Goal: Task Accomplishment & Management: Use online tool/utility

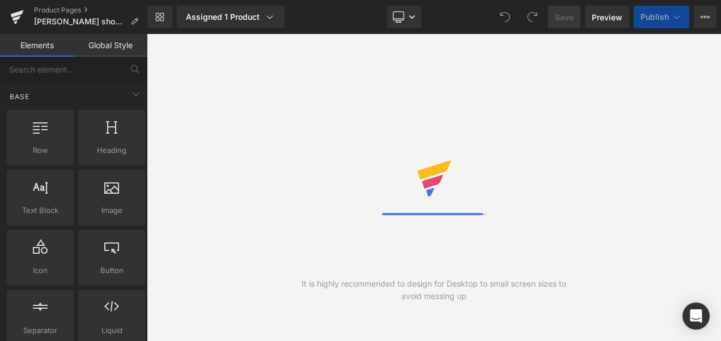
click at [655, 185] on div "It is highly recommended to design for Desktop to small screen sizes to avoid m…" at bounding box center [434, 187] width 574 height 307
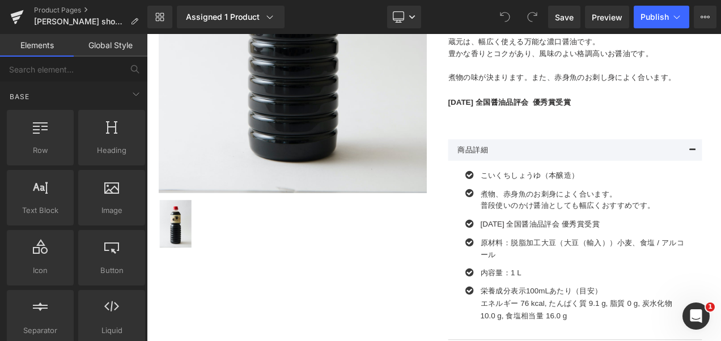
scroll to position [439, 0]
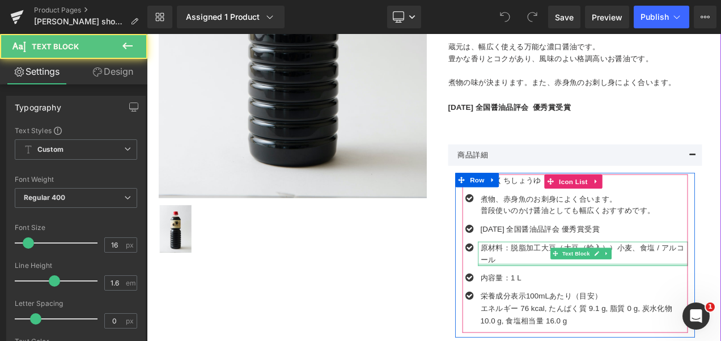
click at [619, 310] on div "原材料：脱脂加工大豆（大豆（輸入））小麦、食塩 / アルコール Text Block" at bounding box center [668, 296] width 251 height 29
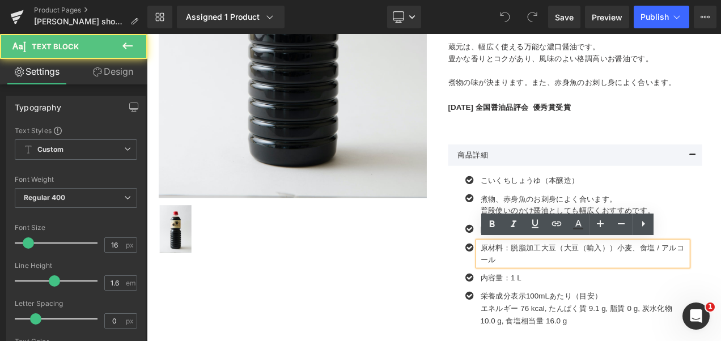
click at [633, 289] on p "原材料：脱脂加工大豆（大豆（輸入））小麦、食塩 / アルコール" at bounding box center [670, 296] width 248 height 29
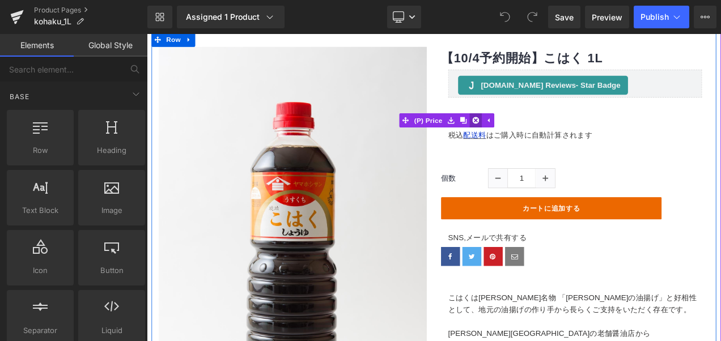
click at [536, 133] on icon at bounding box center [540, 137] width 8 height 8
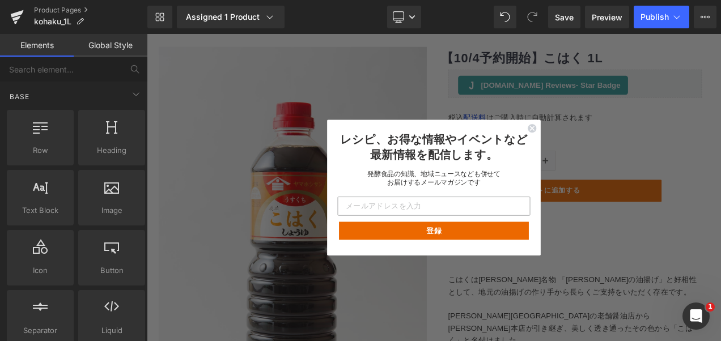
click at [607, 142] on circle "Close dialog" at bounding box center [607, 146] width 11 height 11
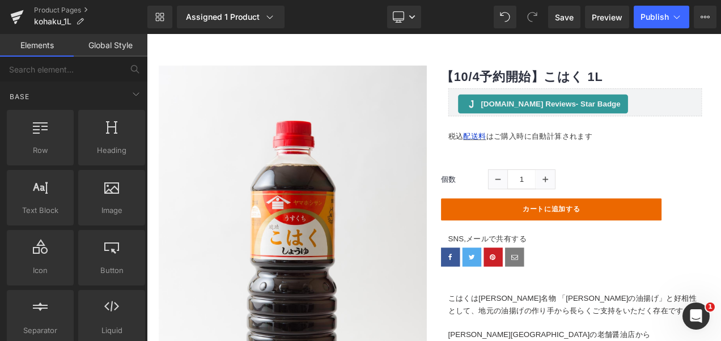
scroll to position [67, 0]
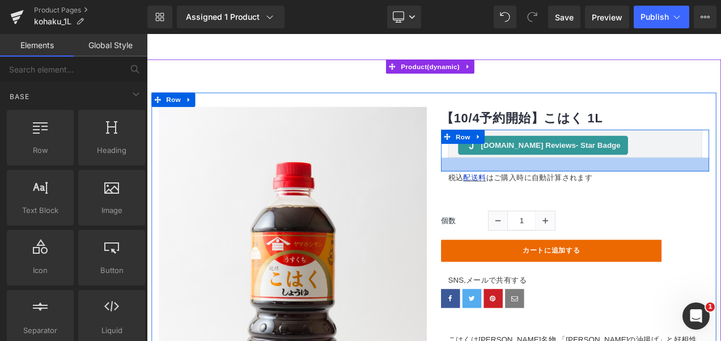
click at [500, 194] on div at bounding box center [658, 190] width 320 height 16
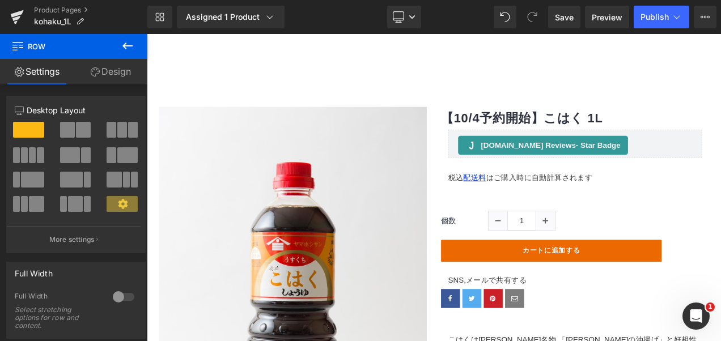
click at [468, 0] on div "Library Assigned 1 Product Product Preview 【10/4予約開始】こはく 1L Manage assigned pro…" at bounding box center [434, 17] width 574 height 34
drag, startPoint x: 229, startPoint y: 46, endPoint x: 189, endPoint y: 74, distance: 48.0
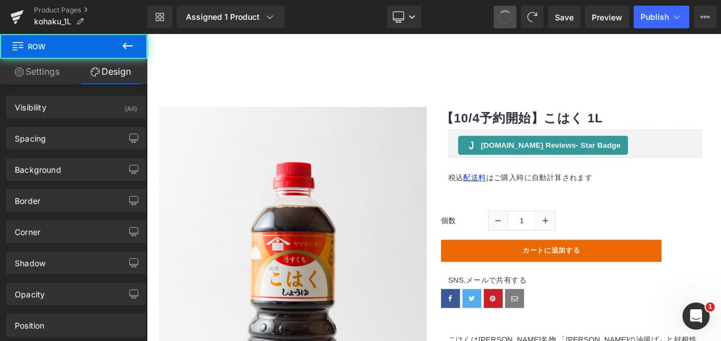
click at [501, 15] on span at bounding box center [505, 17] width 18 height 18
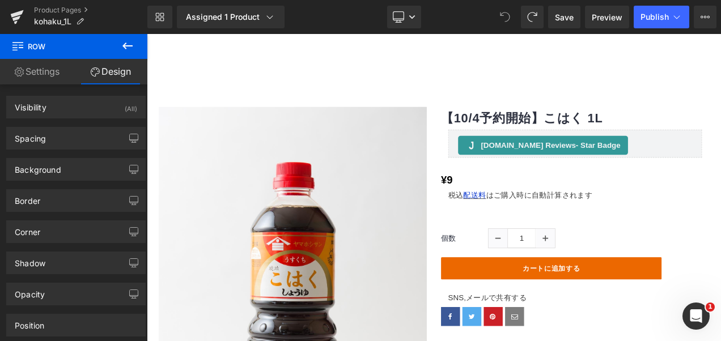
click at [501, 19] on icon at bounding box center [505, 17] width 10 height 10
click at [506, 15] on icon at bounding box center [505, 17] width 10 height 10
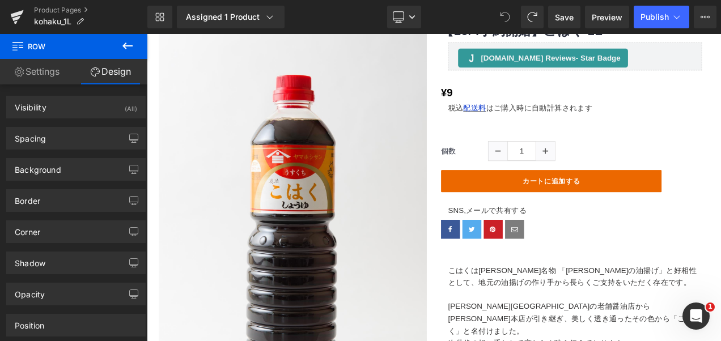
scroll to position [163, 0]
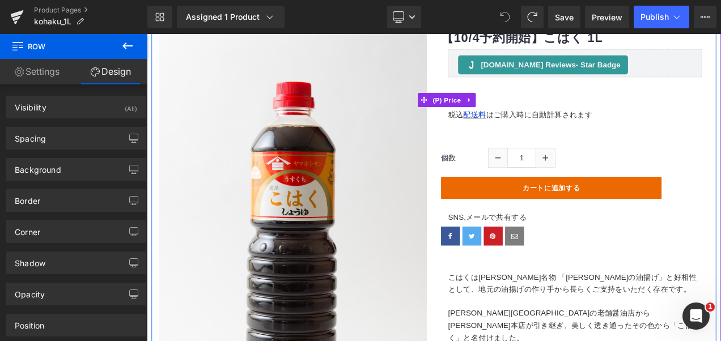
click at [525, 111] on link at bounding box center [532, 112] width 15 height 17
click at [478, 113] on link "(P) Price" at bounding box center [476, 112] width 54 height 17
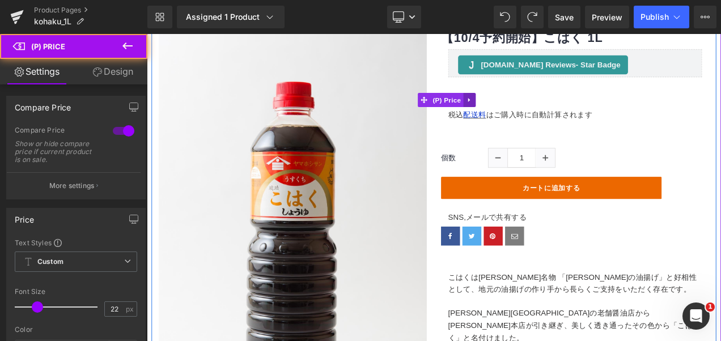
click at [529, 113] on icon at bounding box center [533, 112] width 8 height 9
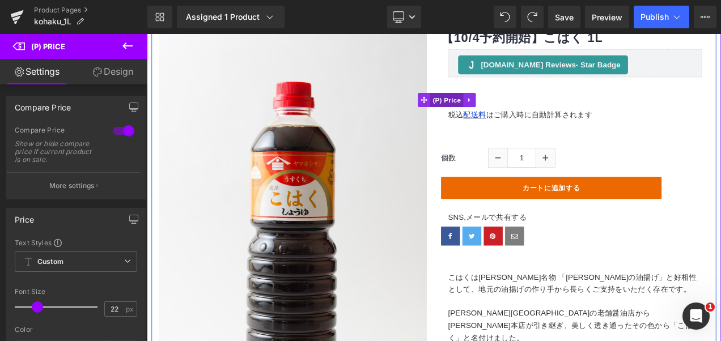
click at [493, 109] on span "(P) Price" at bounding box center [505, 112] width 40 height 17
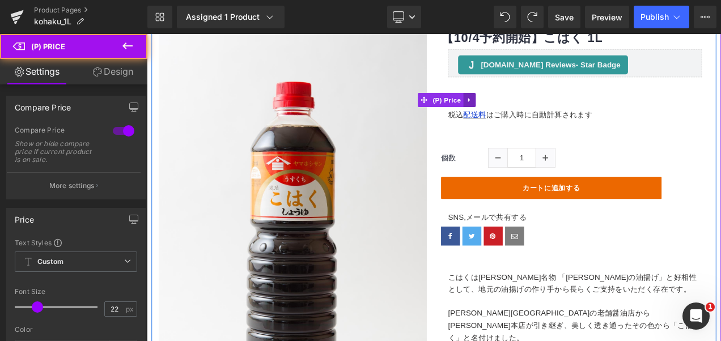
click at [531, 112] on link at bounding box center [532, 112] width 15 height 17
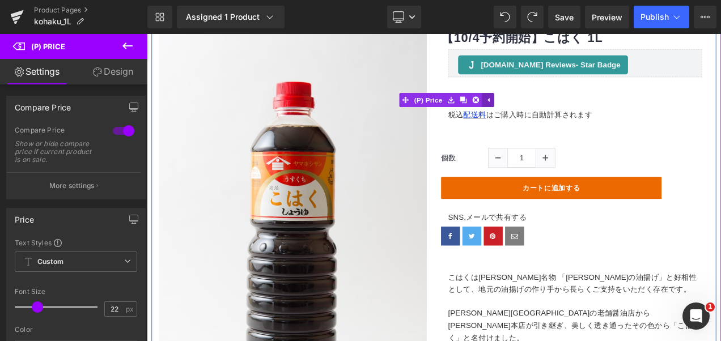
click at [554, 112] on icon at bounding box center [555, 112] width 2 height 5
click at [553, 111] on div "¥0 ¥9" at bounding box center [658, 112] width 320 height 21
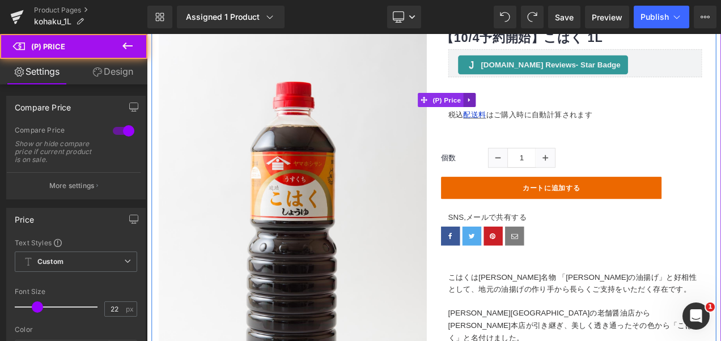
click at [529, 111] on icon at bounding box center [533, 112] width 8 height 9
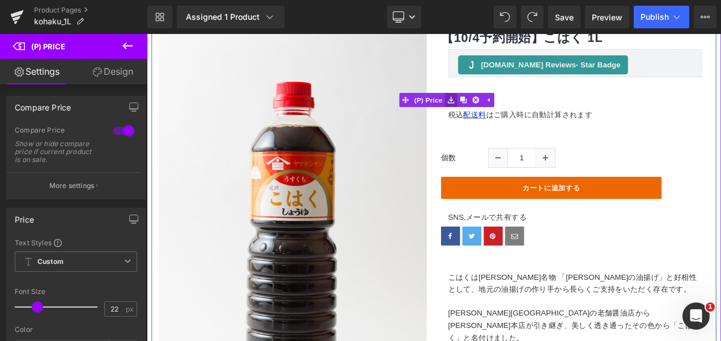
click at [506, 111] on icon at bounding box center [510, 113] width 8 height 8
click at [551, 109] on icon at bounding box center [555, 112] width 8 height 9
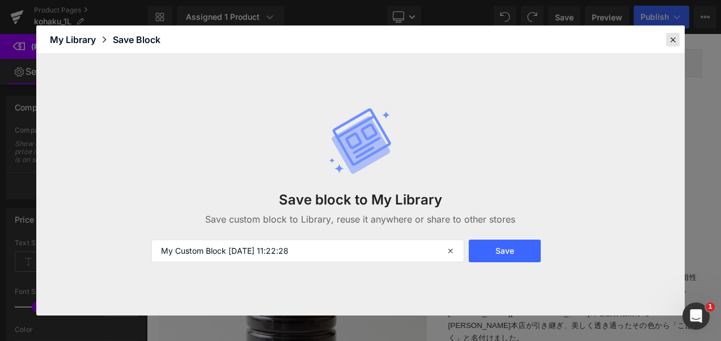
click at [671, 33] on div at bounding box center [673, 40] width 14 height 14
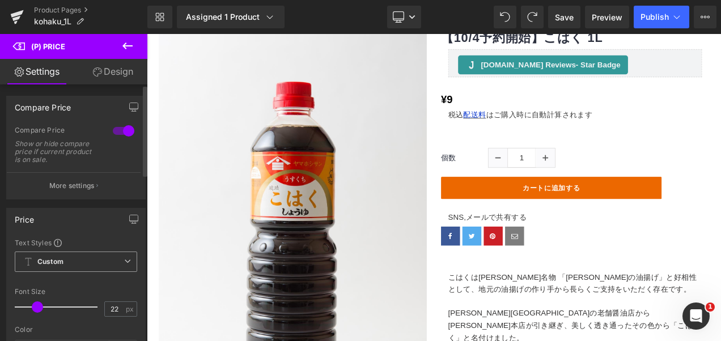
click at [124, 259] on icon at bounding box center [127, 261] width 7 height 7
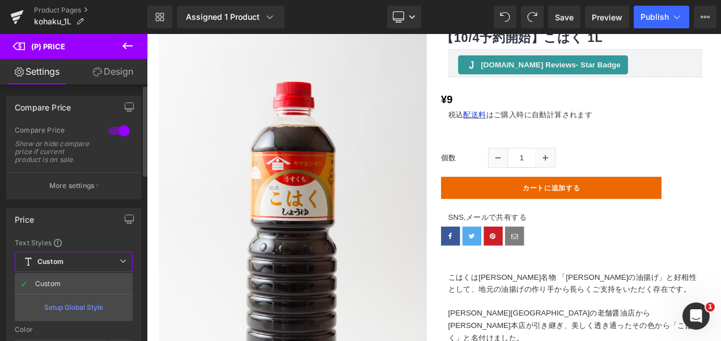
click at [123, 258] on icon at bounding box center [123, 261] width 7 height 7
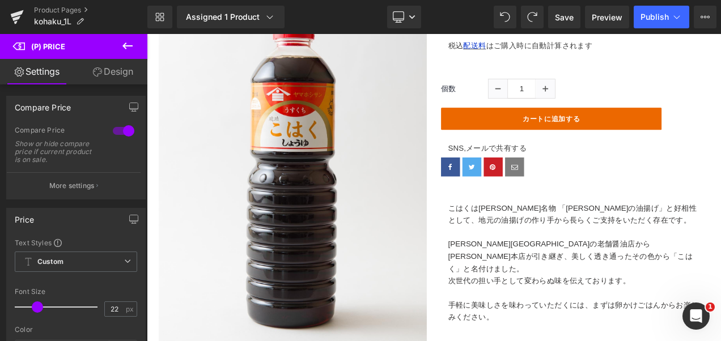
scroll to position [260, 0]
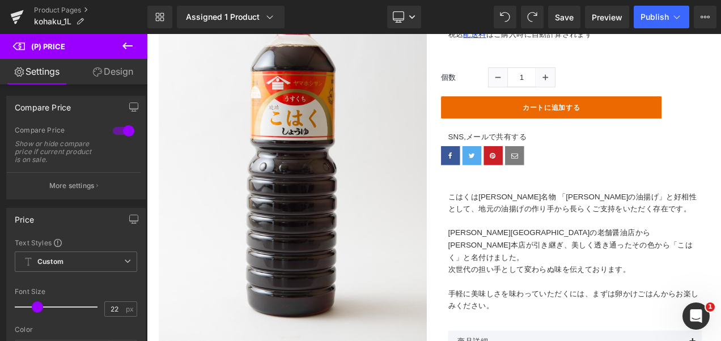
click at [653, 225] on p "こはくは[PERSON_NAME]名物 「[PERSON_NAME]の油揚げ」と好相性として、地元の油揚げの作り手から長らくご支持をいただく存在です。" at bounding box center [658, 235] width 303 height 29
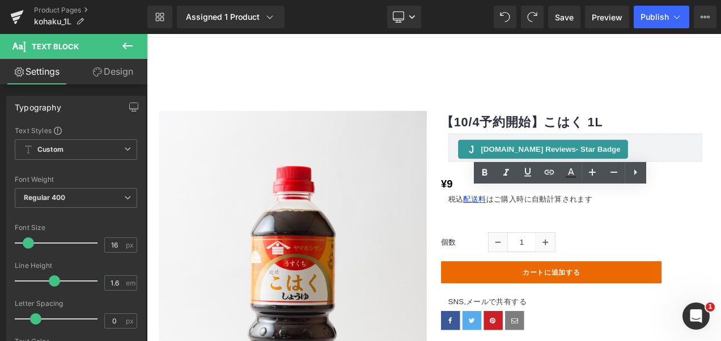
scroll to position [61, 0]
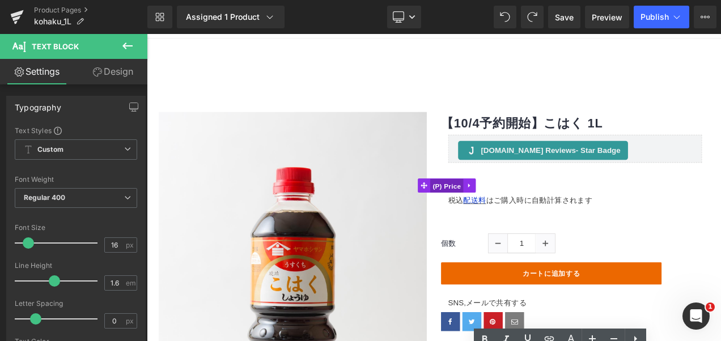
click at [505, 214] on span "(P) Price" at bounding box center [505, 216] width 40 height 17
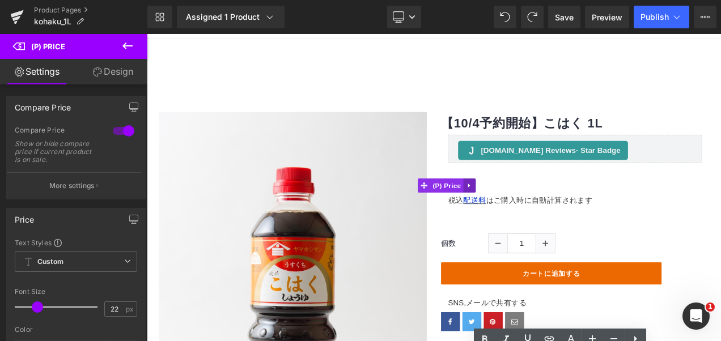
click at [529, 211] on icon at bounding box center [533, 215] width 8 height 9
click at [547, 215] on link at bounding box center [554, 215] width 15 height 17
click at [529, 211] on icon at bounding box center [533, 215] width 8 height 9
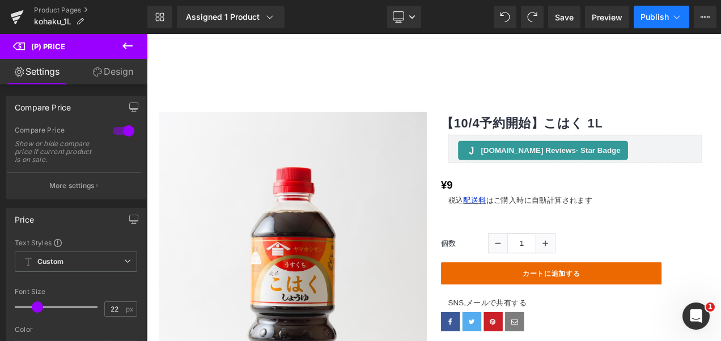
click at [680, 23] on button "Publish" at bounding box center [662, 17] width 56 height 23
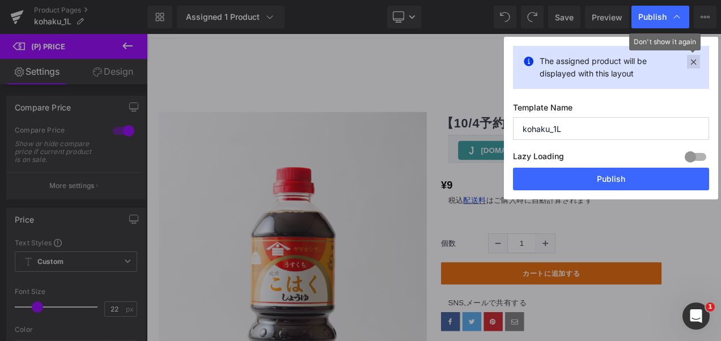
click at [694, 63] on icon at bounding box center [693, 62] width 13 height 14
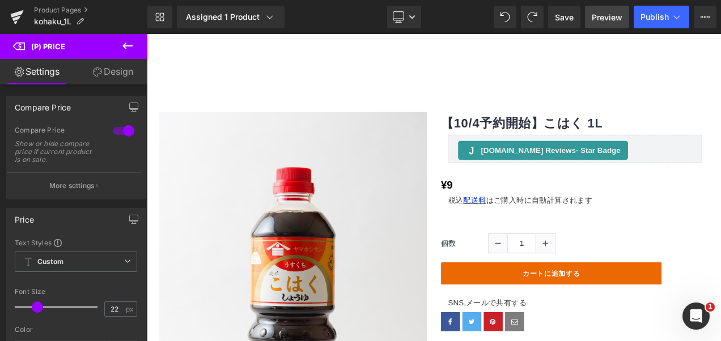
click at [622, 15] on span "Preview" at bounding box center [607, 17] width 31 height 12
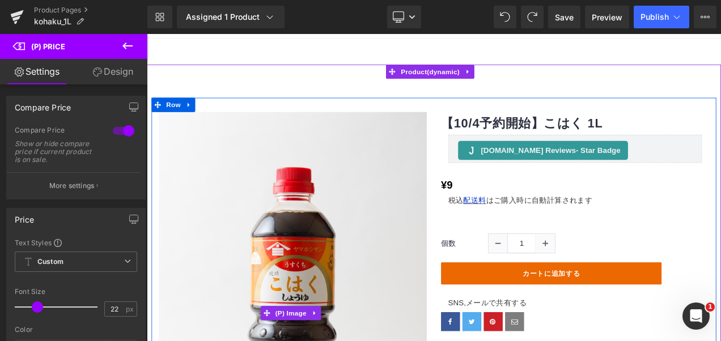
click at [529, 213] on icon at bounding box center [533, 215] width 8 height 9
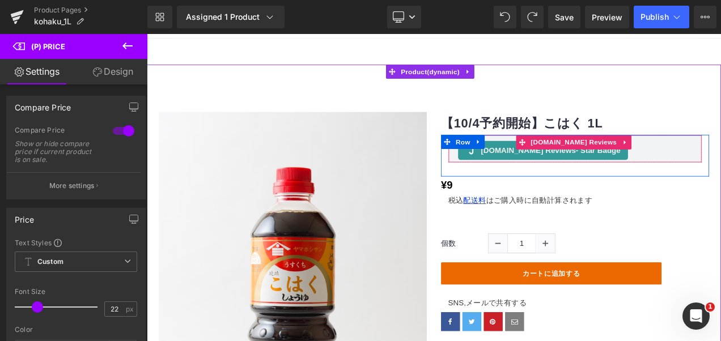
click at [721, 174] on div "[DOMAIN_NAME] Reviews - Star Badge [DOMAIN_NAME] Reviews" at bounding box center [658, 171] width 303 height 33
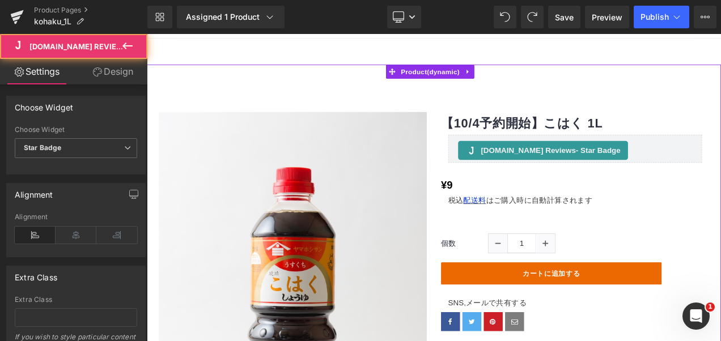
click at [721, 206] on div "¥0 ¥9" at bounding box center [658, 215] width 320 height 21
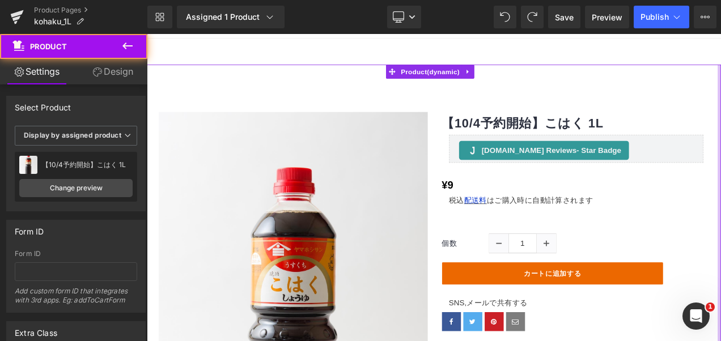
drag, startPoint x: 822, startPoint y: 127, endPoint x: 823, endPoint y: 170, distance: 42.6
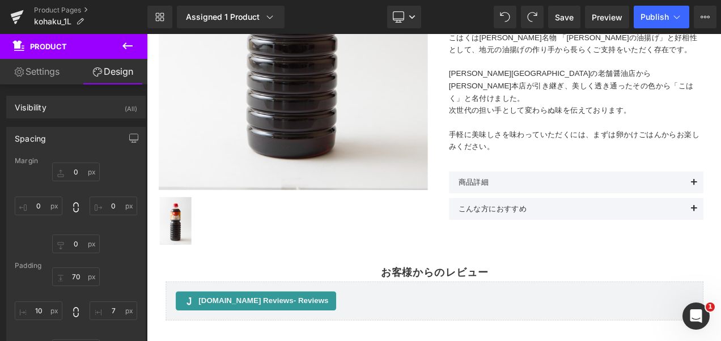
scroll to position [357, 0]
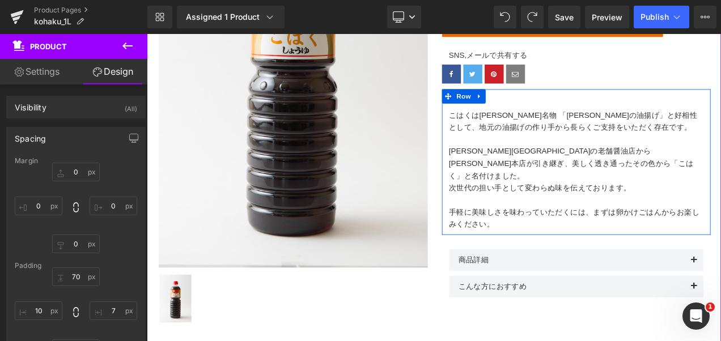
click at [604, 103] on div at bounding box center [661, 101] width 322 height 3
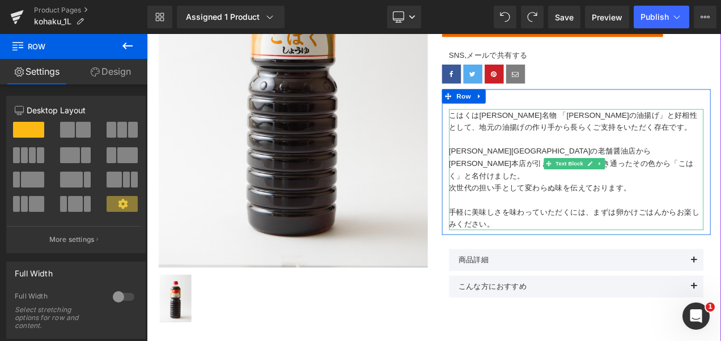
click at [508, 128] on p "こはくは[PERSON_NAME]名物 「[PERSON_NAME]の油揚げ」と好相性として、地元の油揚げの作り手から長らくご支持をいただく存在です。" at bounding box center [660, 138] width 305 height 29
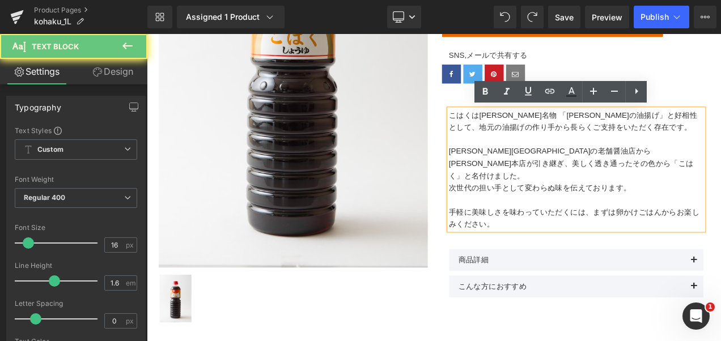
click at [508, 128] on p "こはくは[PERSON_NAME]名物 「[PERSON_NAME]の油揚げ」と好相性として、地元の油揚げの作り手から長らくご支持をいただく存在です。" at bounding box center [660, 138] width 305 height 29
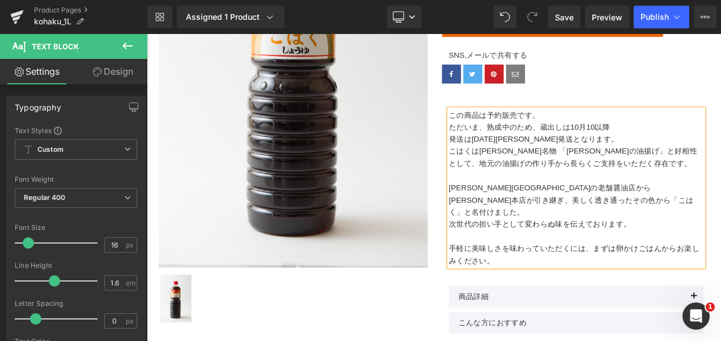
click at [680, 143] on p "ただいま、熟成中のため、蔵出しは10月10以降" at bounding box center [660, 145] width 305 height 15
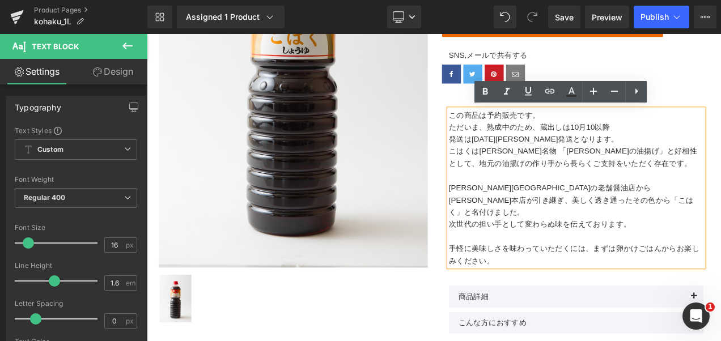
click at [707, 143] on p "ただいま、熟成中のため、蔵出しは10月10以降" at bounding box center [660, 145] width 305 height 15
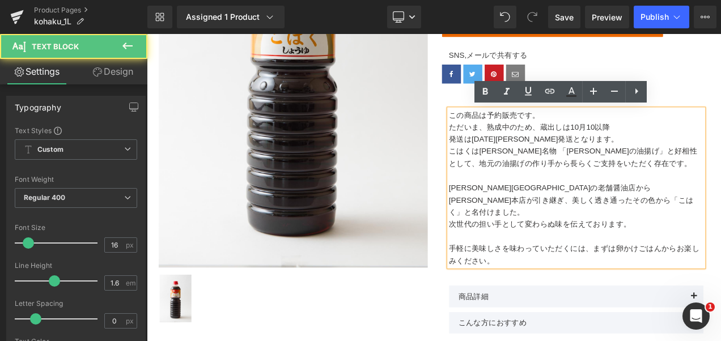
click at [703, 146] on p "ただいま、熟成中のため、蔵出しは10月10以降" at bounding box center [660, 145] width 305 height 15
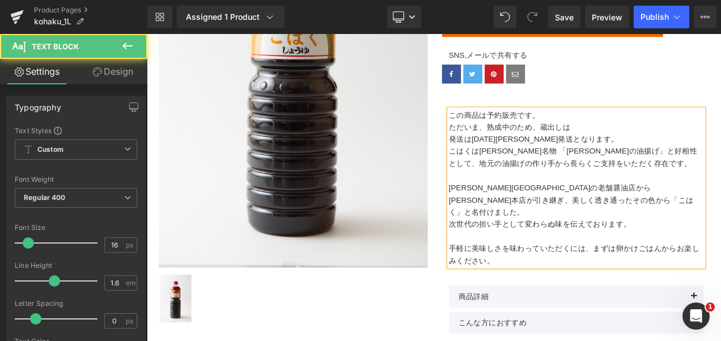
click at [508, 162] on p "発送は[DATE][PERSON_NAME]発送となります。" at bounding box center [660, 160] width 305 height 15
click at [608, 145] on p "ただいま、熟成中のため、蔵出し 発送は[DATE][PERSON_NAME]発送となります。" at bounding box center [660, 152] width 305 height 29
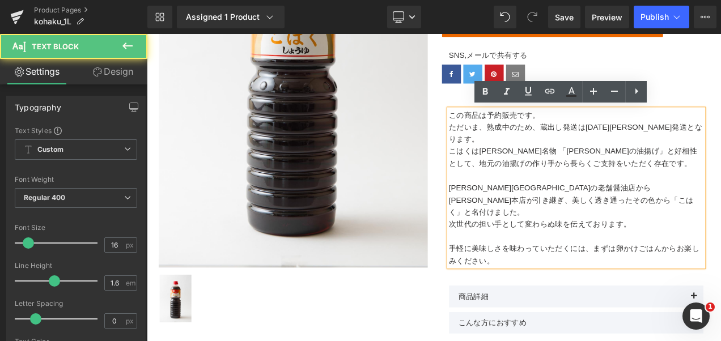
click at [606, 147] on p "ただいま、熟成中のため、蔵出し 発送は[DATE][PERSON_NAME]発送となります。" at bounding box center [660, 152] width 305 height 29
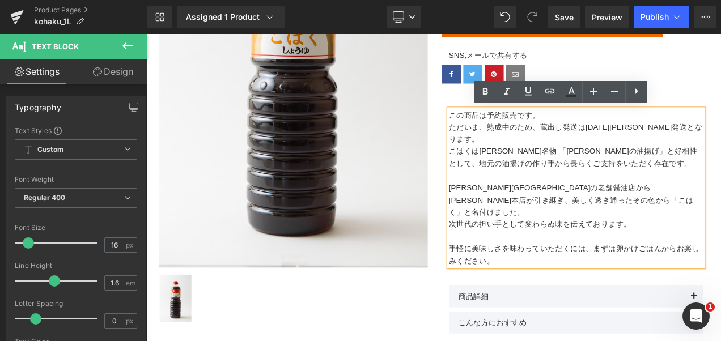
click at [611, 147] on p "ただいま、熟成中のため、蔵出し 発送は[DATE][PERSON_NAME]発送となります。" at bounding box center [660, 152] width 305 height 29
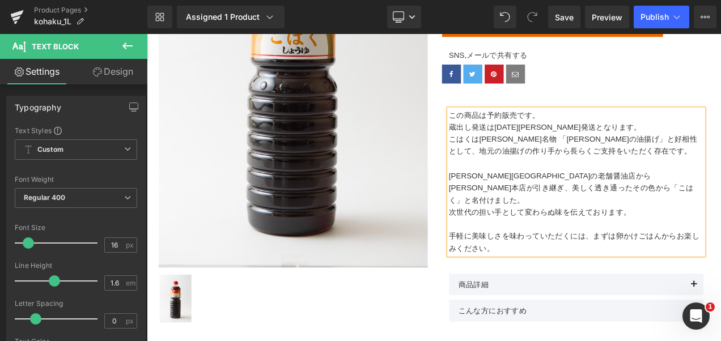
click at [707, 147] on p "蔵出し 発送は[DATE][PERSON_NAME]発送となります。" at bounding box center [660, 145] width 305 height 15
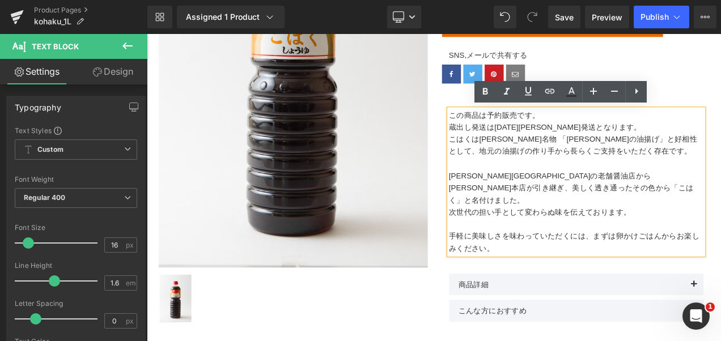
click at [548, 146] on span "発送は[DATE][PERSON_NAME]発送となります。" at bounding box center [636, 146] width 203 height 10
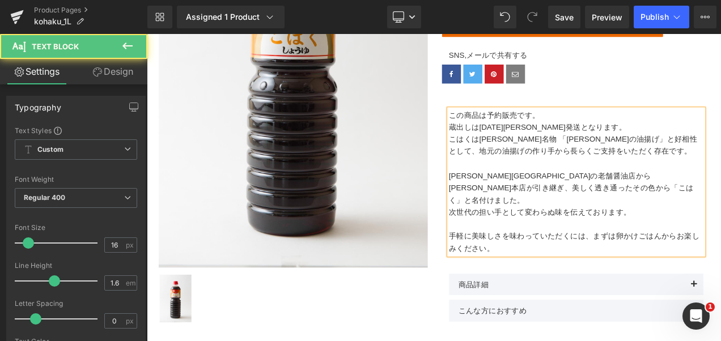
click at [684, 145] on p "蔵出し は[DATE][PERSON_NAME]発送となります。" at bounding box center [660, 145] width 305 height 15
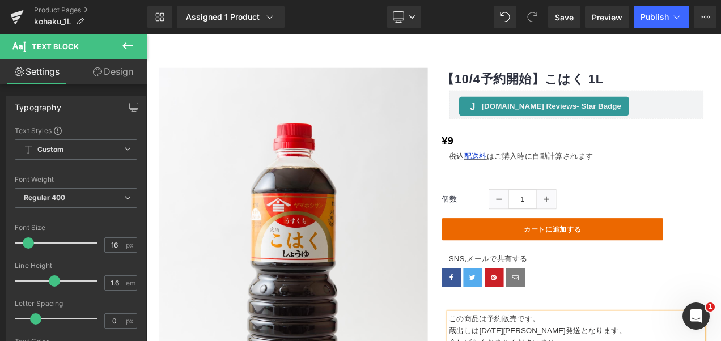
scroll to position [110, 0]
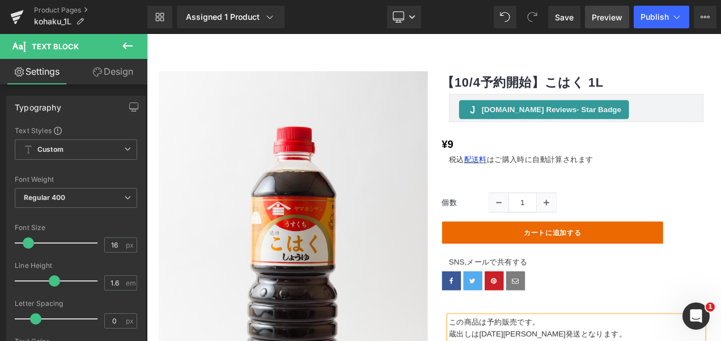
click at [604, 22] on span "Preview" at bounding box center [607, 17] width 31 height 12
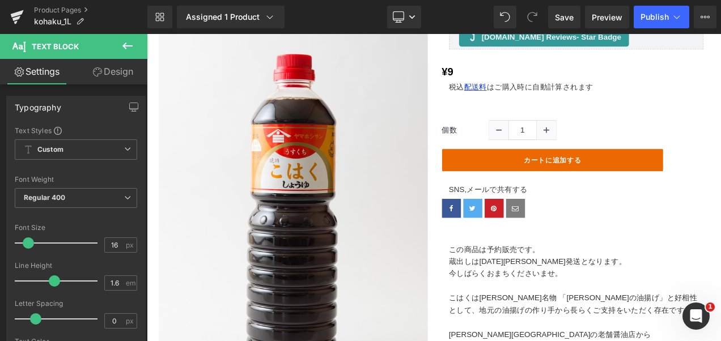
scroll to position [102, 0]
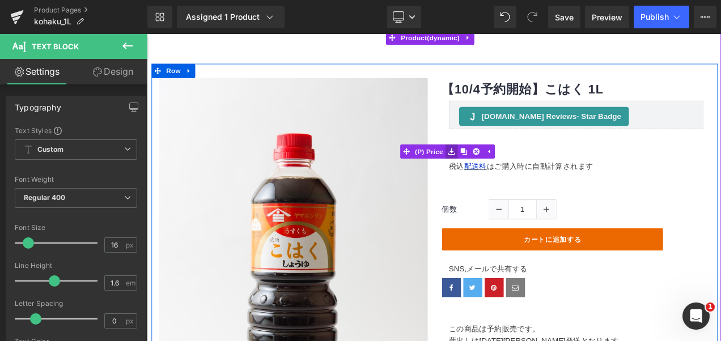
click at [509, 175] on icon at bounding box center [511, 175] width 8 height 8
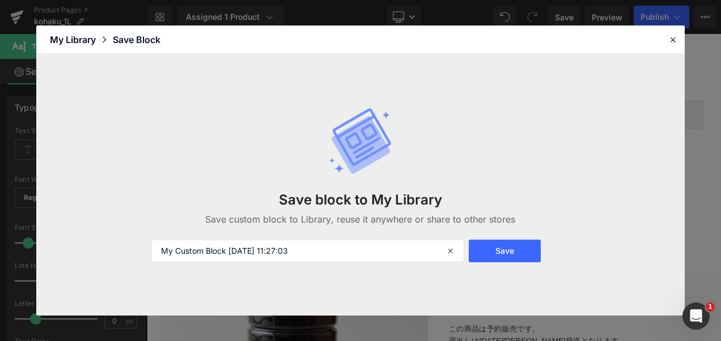
click at [488, 149] on div "Save block to My Library Save custom block to Library, reuse it anywhere or sha…" at bounding box center [361, 184] width 433 height 201
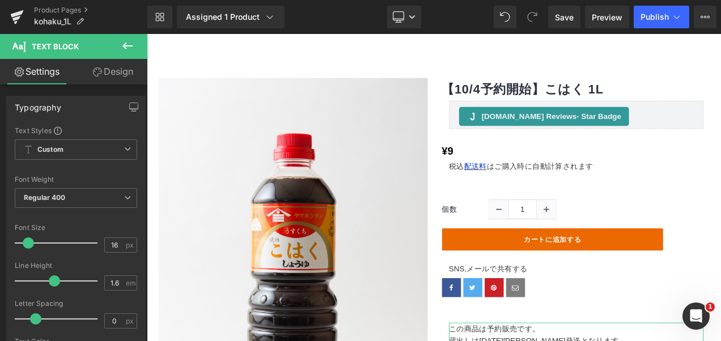
click at [112, 65] on link "Design" at bounding box center [113, 72] width 74 height 26
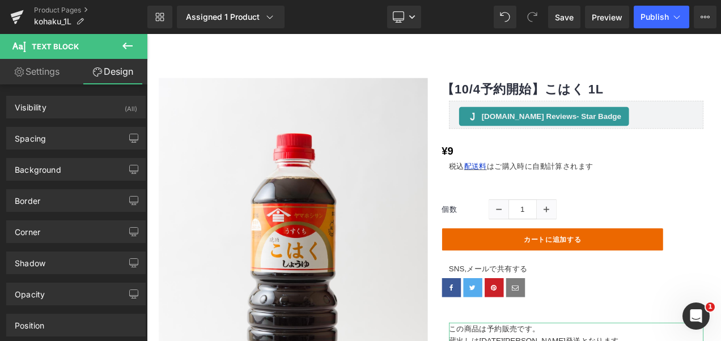
click at [49, 70] on link "Settings" at bounding box center [37, 72] width 74 height 26
type input "100"
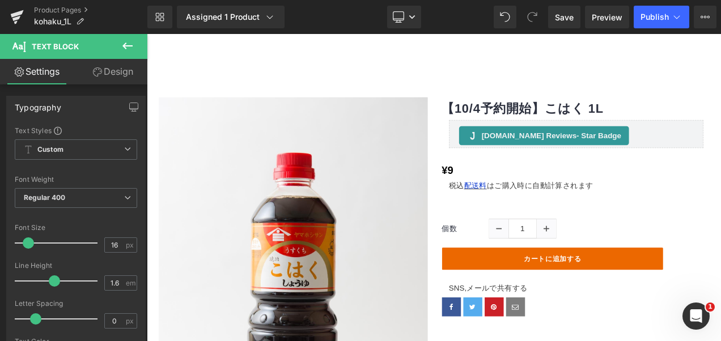
scroll to position [0, 0]
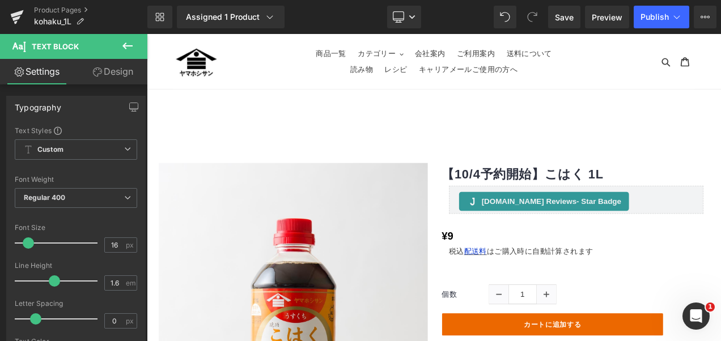
drag, startPoint x: 829, startPoint y: 225, endPoint x: 687, endPoint y: 62, distance: 215.8
click at [273, 22] on icon at bounding box center [269, 16] width 11 height 11
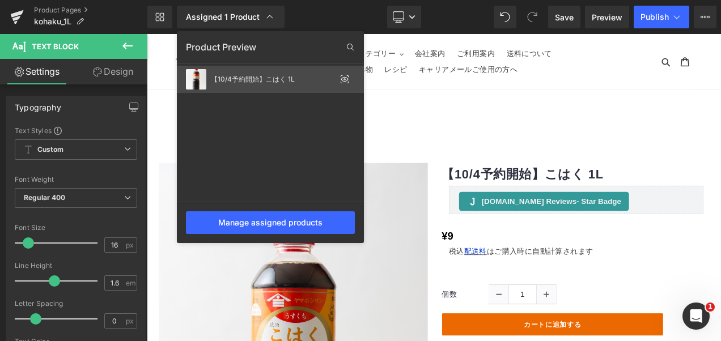
click at [295, 75] on div "【10/4予約開始】こはく 1L" at bounding box center [273, 79] width 125 height 8
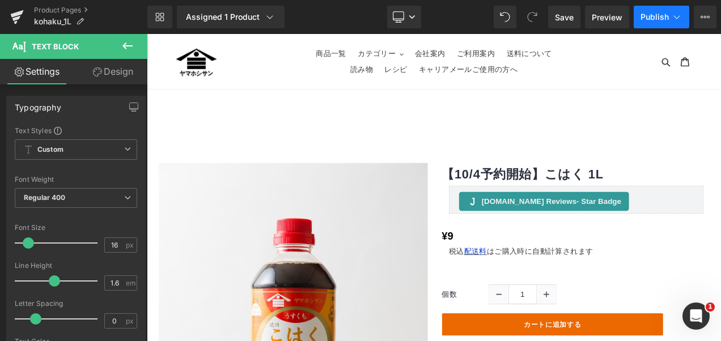
click at [683, 18] on button "Publish" at bounding box center [662, 17] width 56 height 23
